Goal: Task Accomplishment & Management: Complete application form

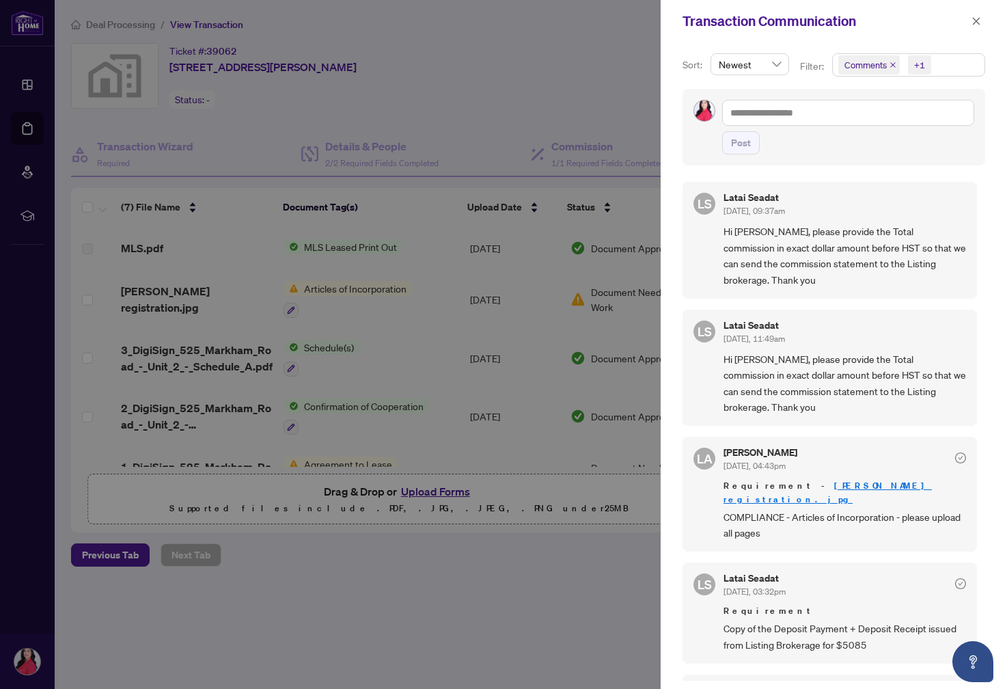
scroll to position [25, 0]
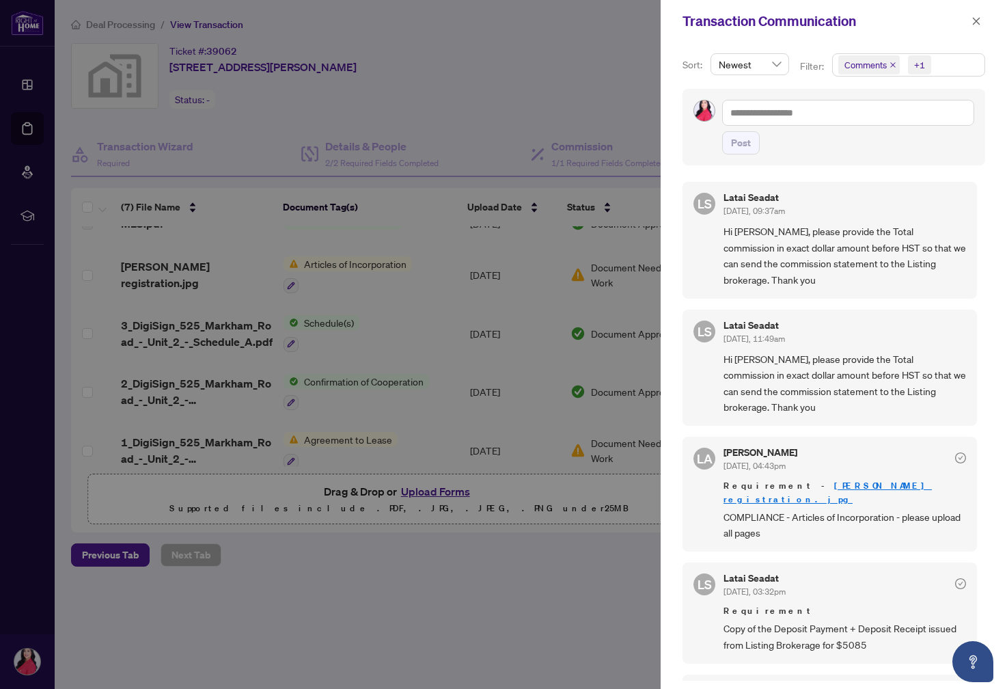
click at [79, 29] on div at bounding box center [503, 344] width 1007 height 689
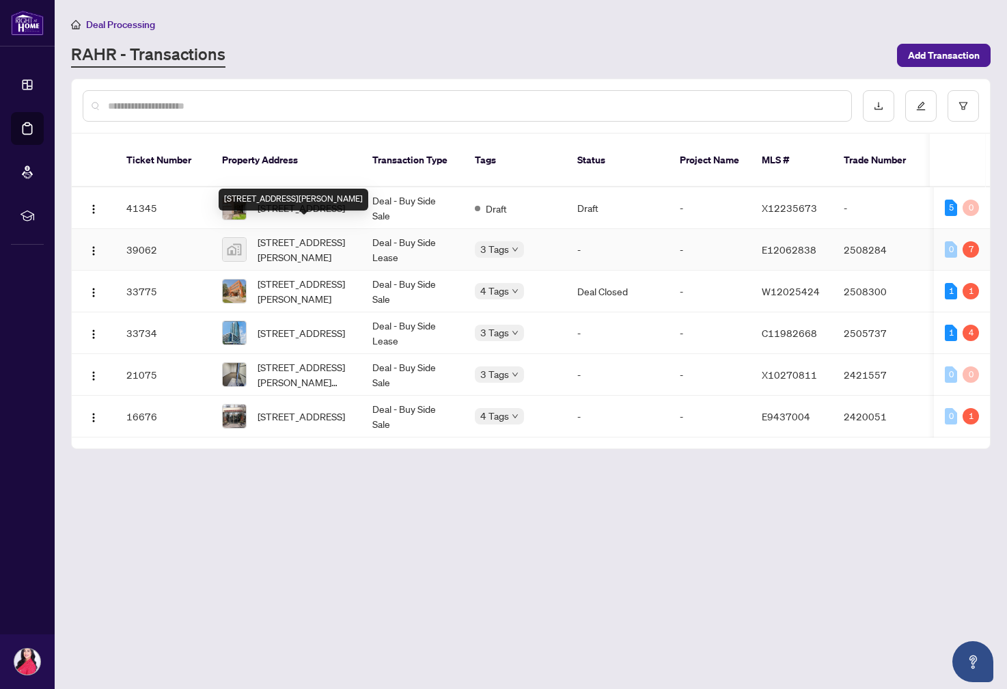
click at [300, 234] on span "[STREET_ADDRESS][PERSON_NAME]" at bounding box center [304, 249] width 93 height 30
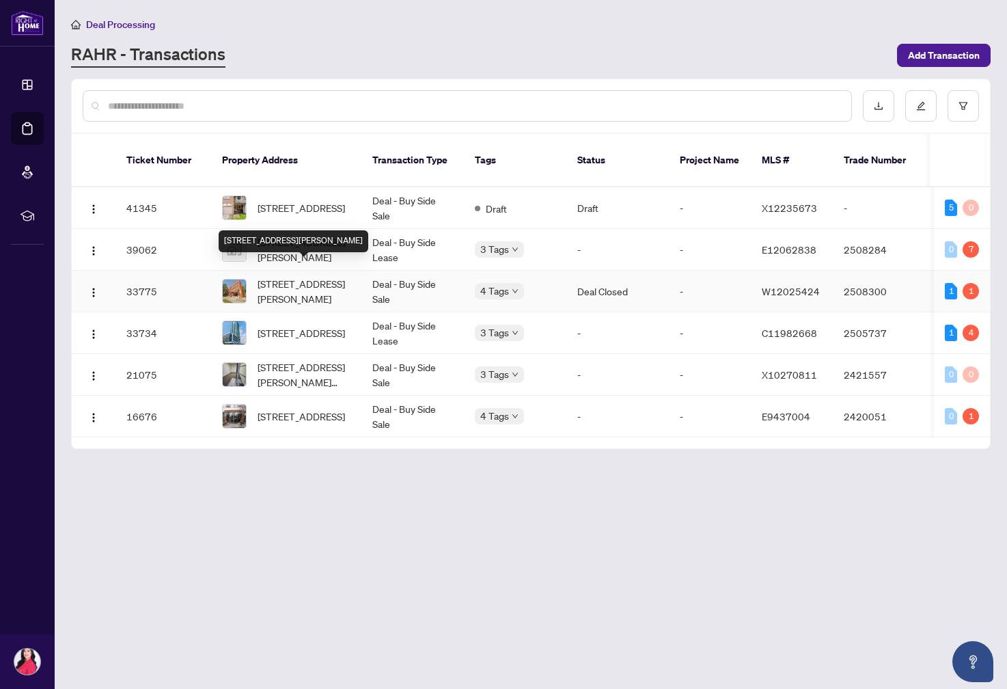
click at [288, 279] on span "[STREET_ADDRESS][PERSON_NAME]" at bounding box center [304, 291] width 93 height 30
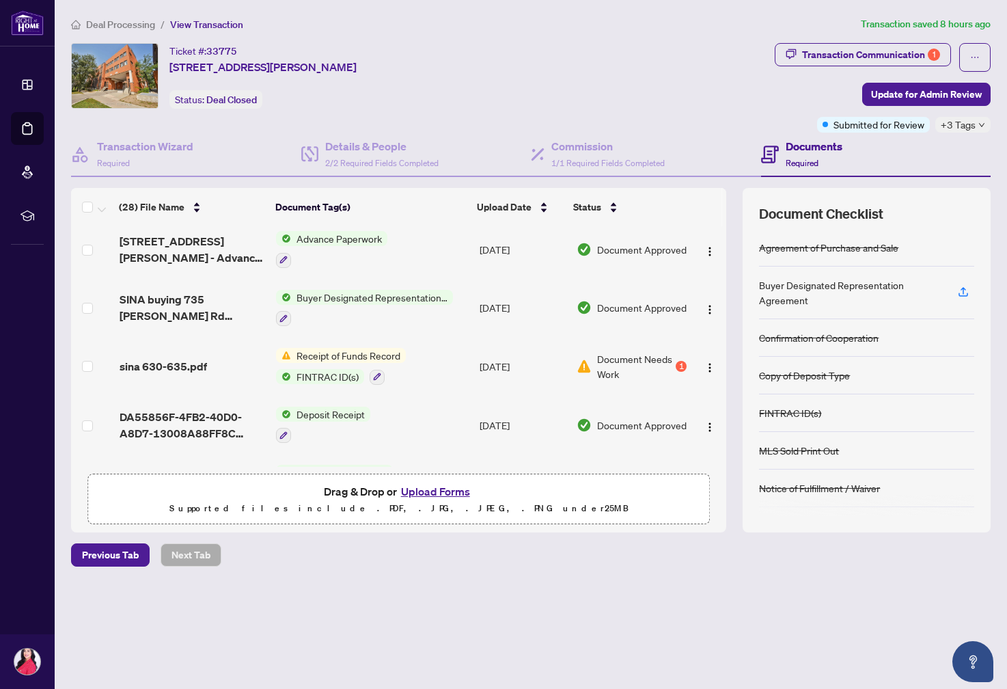
scroll to position [240, 0]
click at [375, 351] on span "Receipt of Funds Record" at bounding box center [348, 355] width 115 height 15
click at [676, 361] on div "1" at bounding box center [681, 366] width 11 height 11
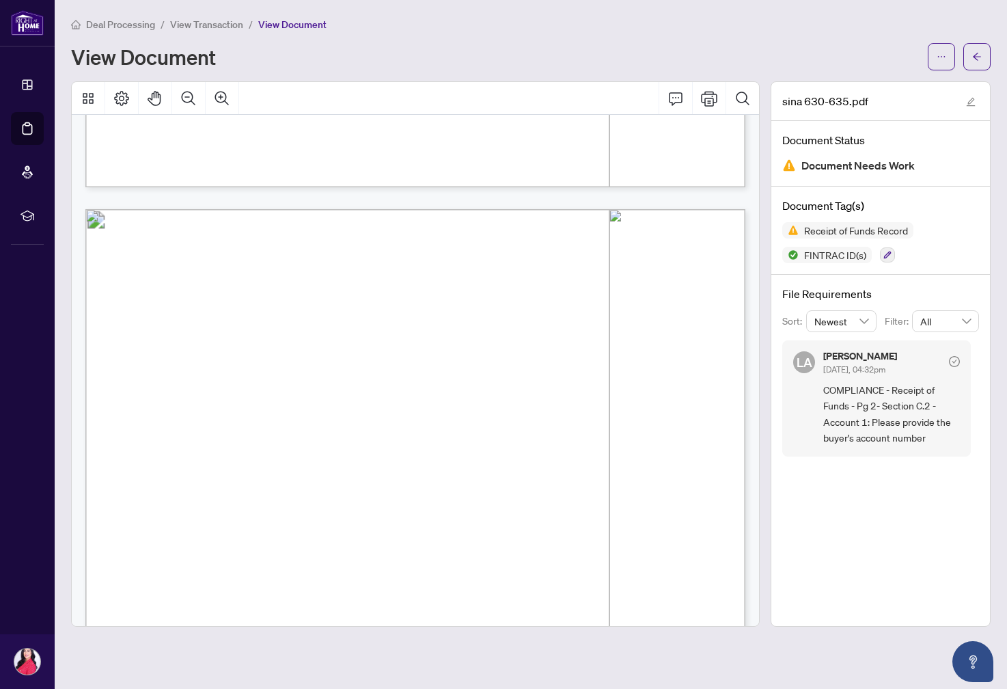
scroll to position [840, 0]
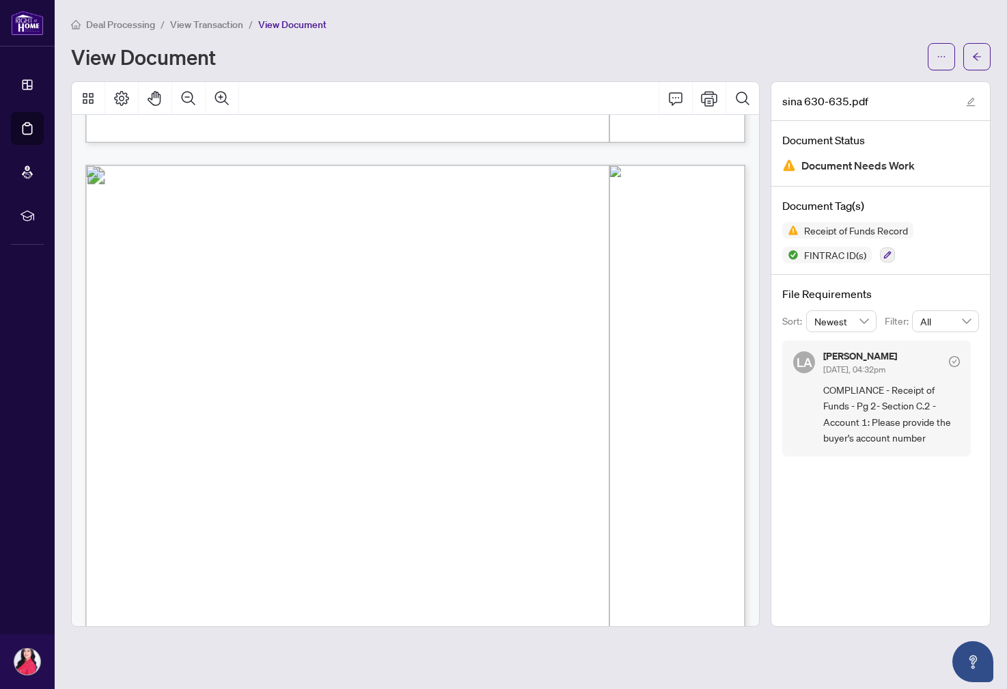
click at [273, 377] on span "Account 1: Number of account: . . . . . . . . . . . . . . . . . . . . . . . . .…" at bounding box center [280, 381] width 305 height 10
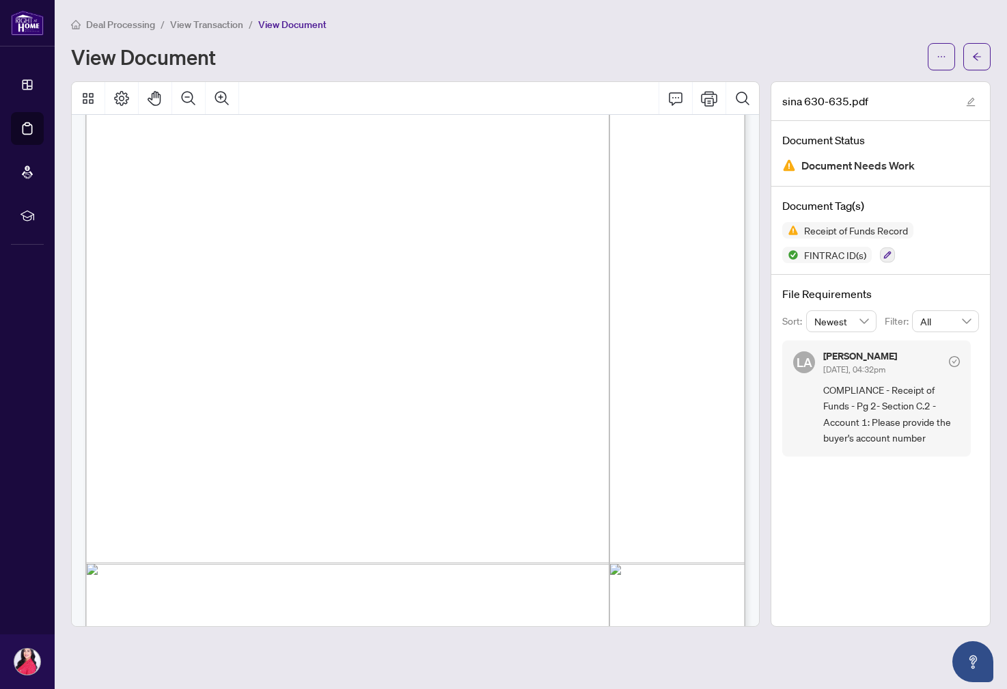
scroll to position [6500, 0]
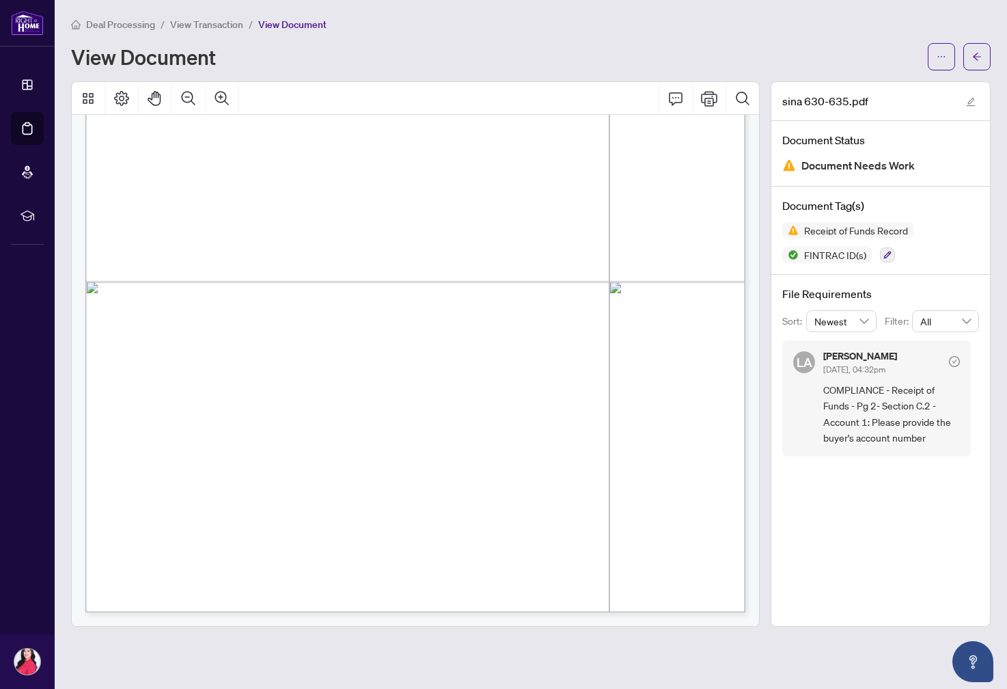
click at [424, 35] on div "Deal Processing / View Transaction / View Document View Document" at bounding box center [531, 43] width 920 height 54
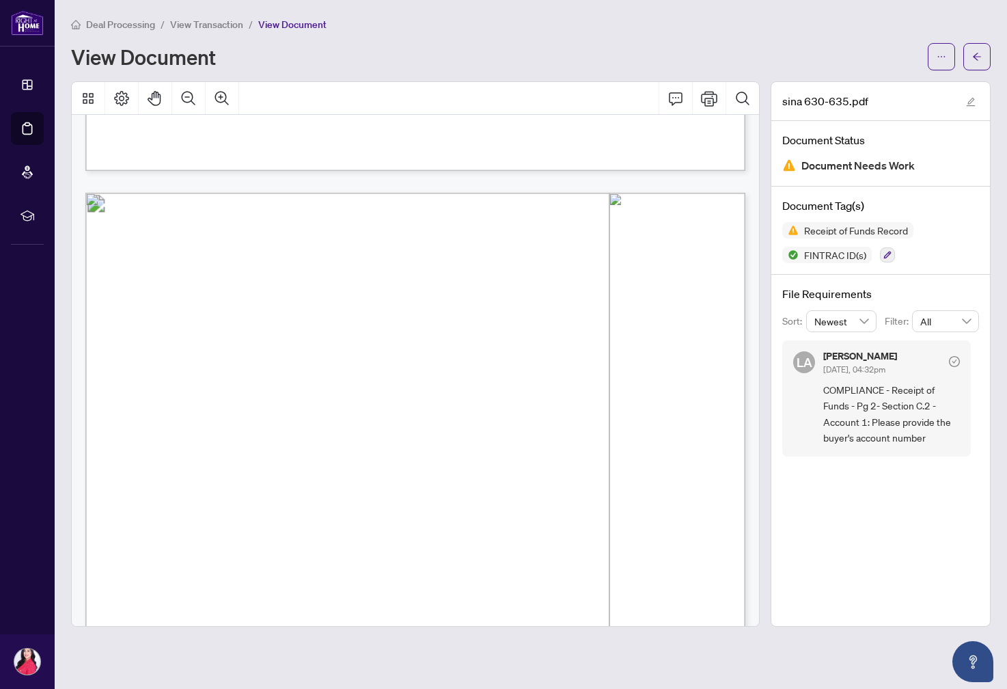
scroll to position [751, 0]
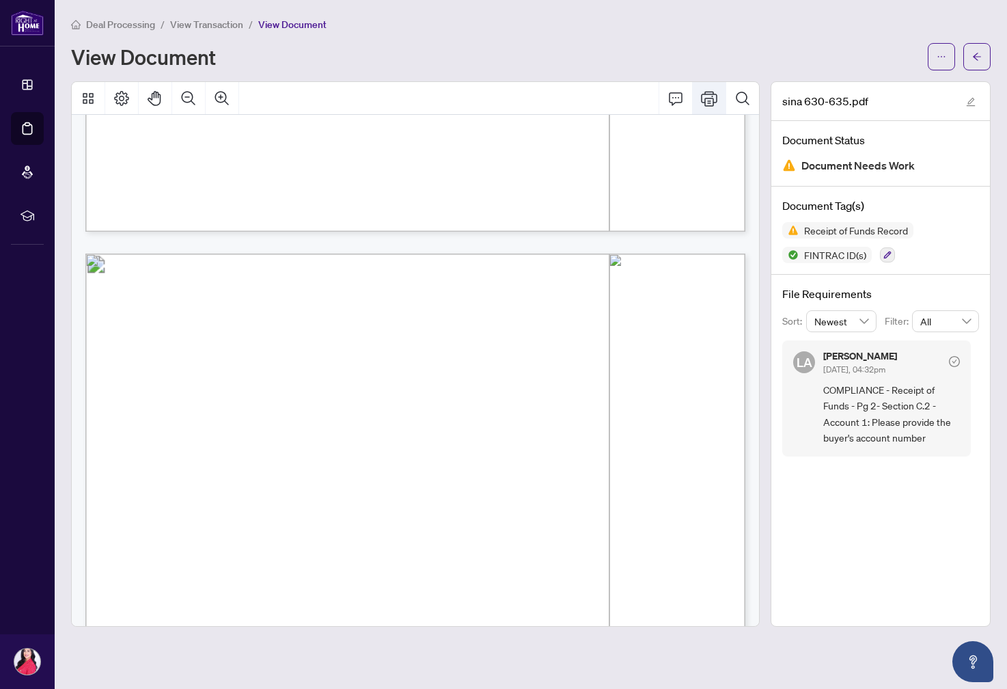
click at [712, 99] on icon "Print" at bounding box center [709, 98] width 16 height 16
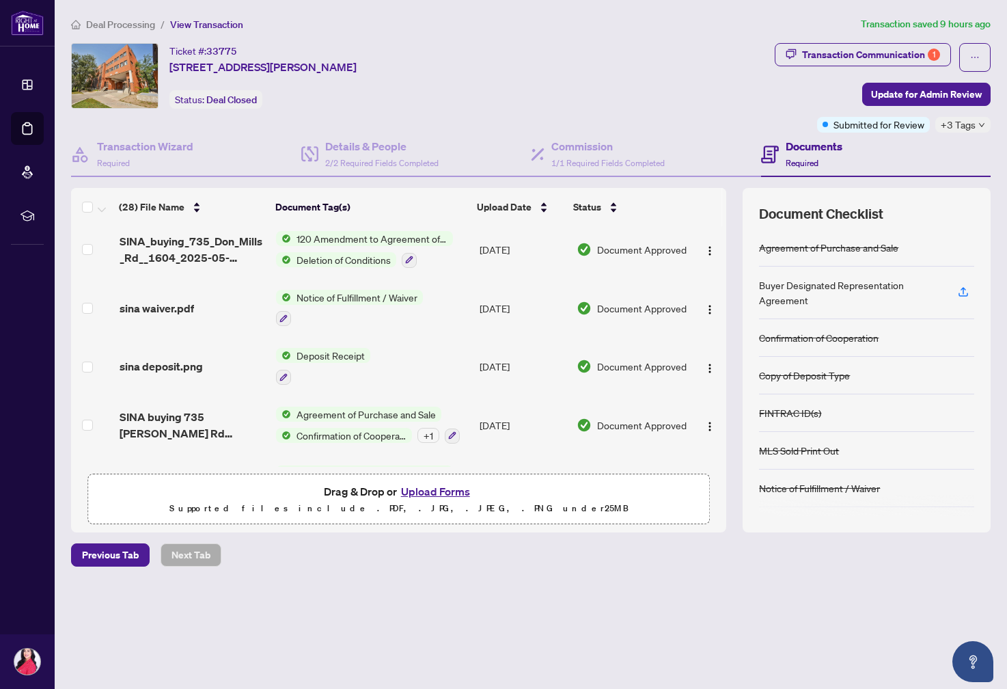
scroll to position [938, 0]
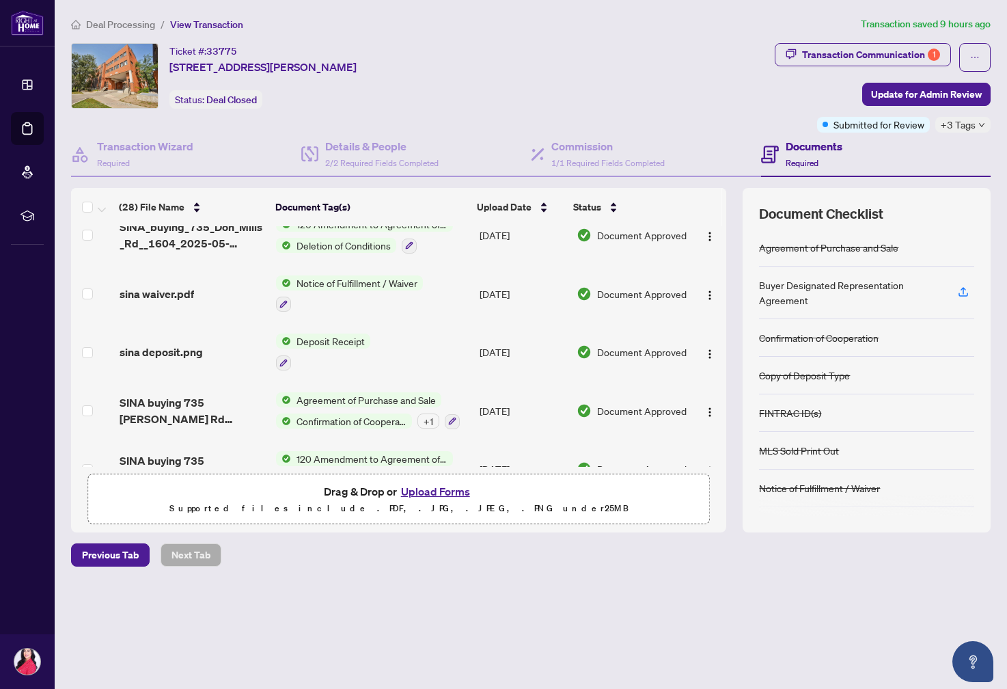
click at [429, 489] on button "Upload Forms" at bounding box center [435, 491] width 77 height 18
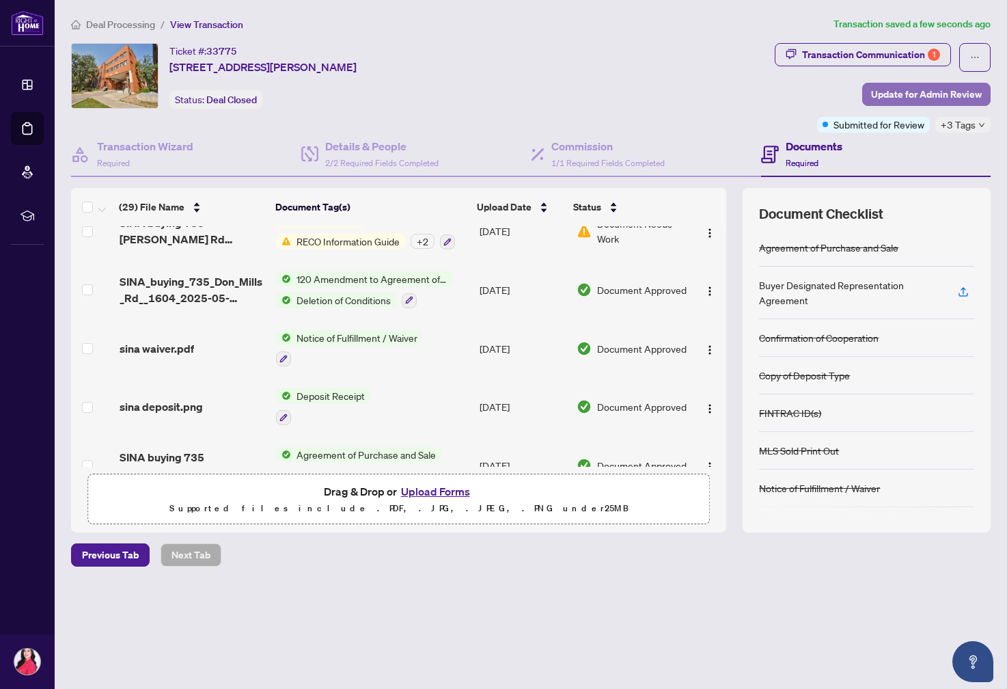
click at [898, 96] on span "Update for Admin Review" at bounding box center [926, 94] width 111 height 22
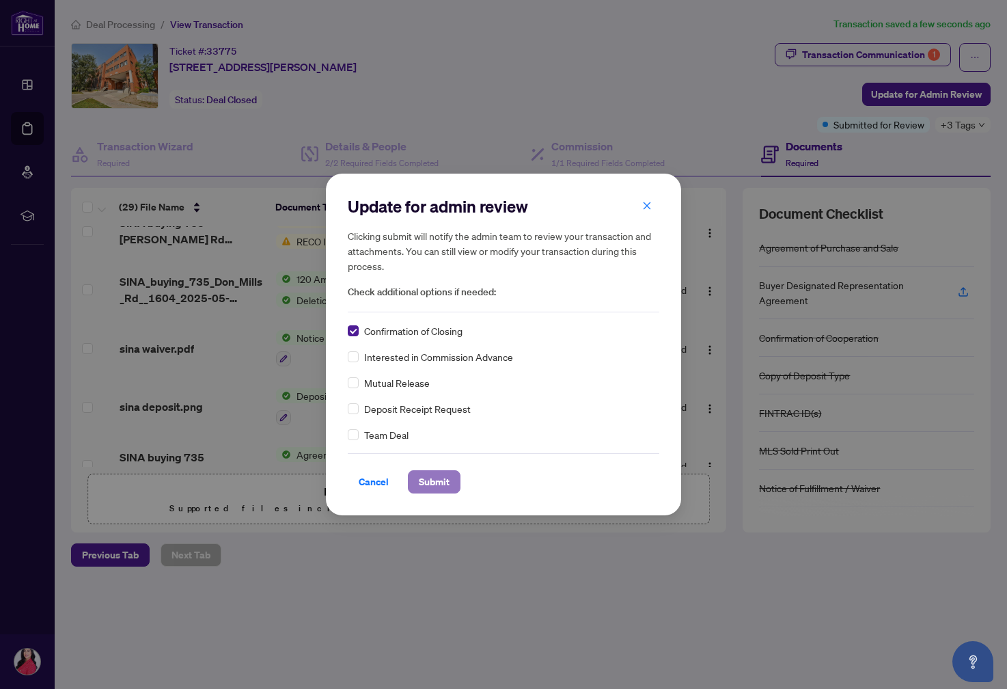
click at [433, 479] on span "Submit" at bounding box center [434, 482] width 31 height 22
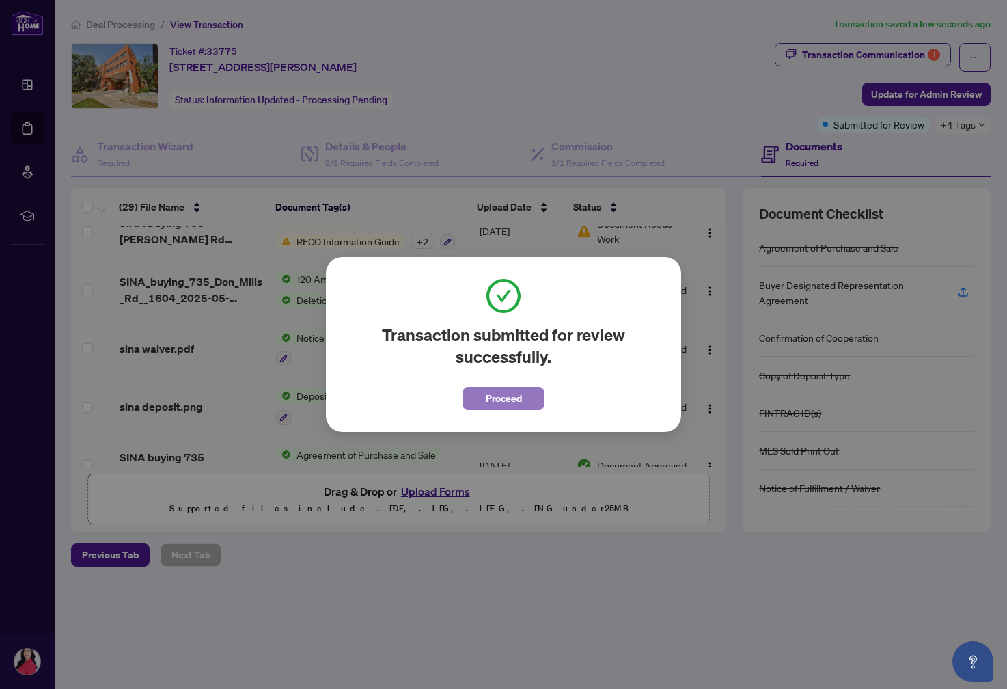
click at [506, 395] on span "Proceed" at bounding box center [504, 398] width 36 height 22
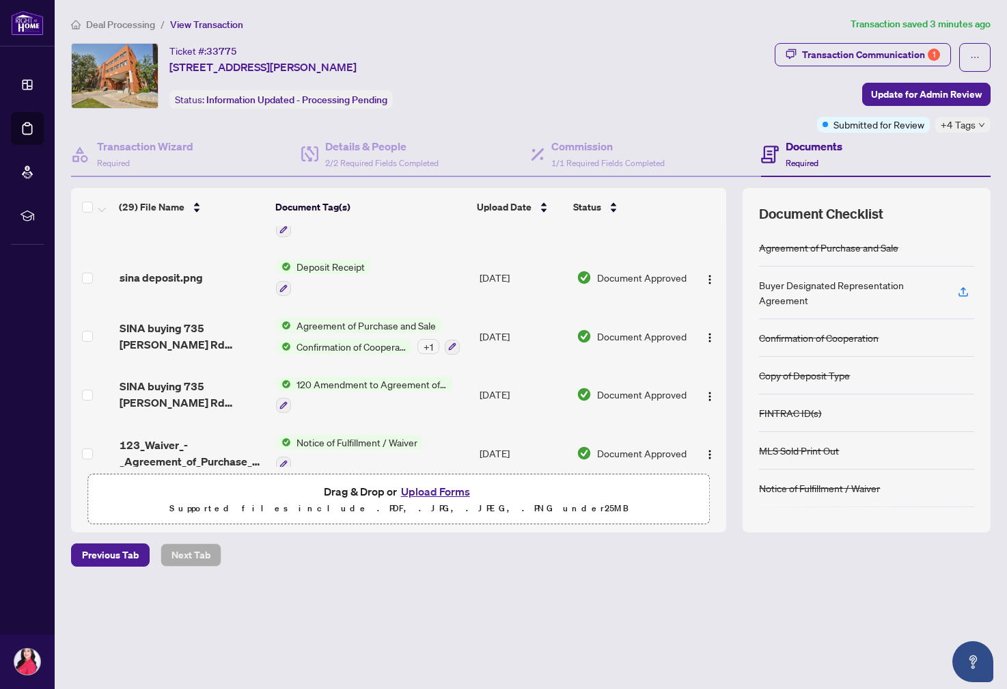
scroll to position [1063, 0]
